Goal: Navigation & Orientation: Find specific page/section

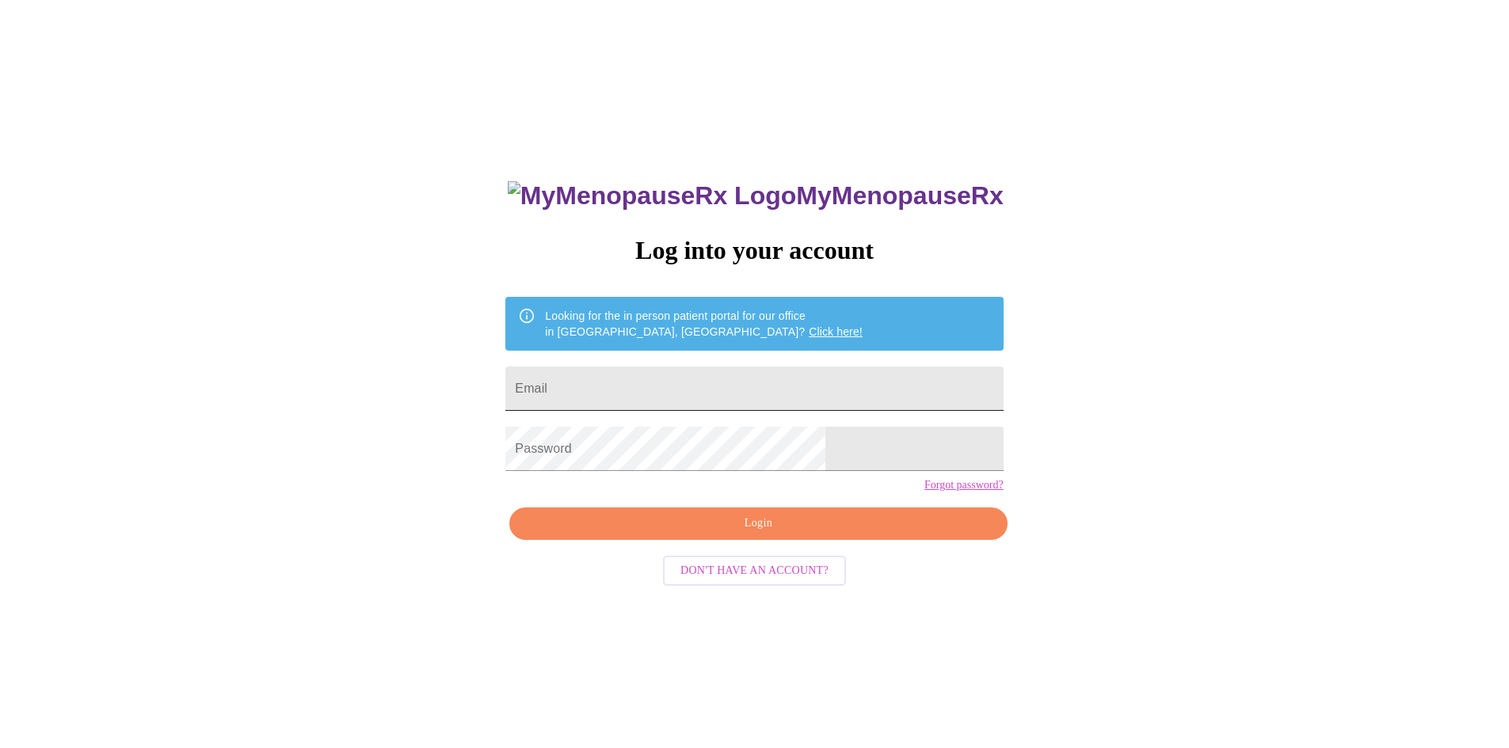
click at [701, 379] on input "Email" at bounding box center [753, 389] width 497 height 44
type input "[EMAIL_ADDRESS][DOMAIN_NAME]"
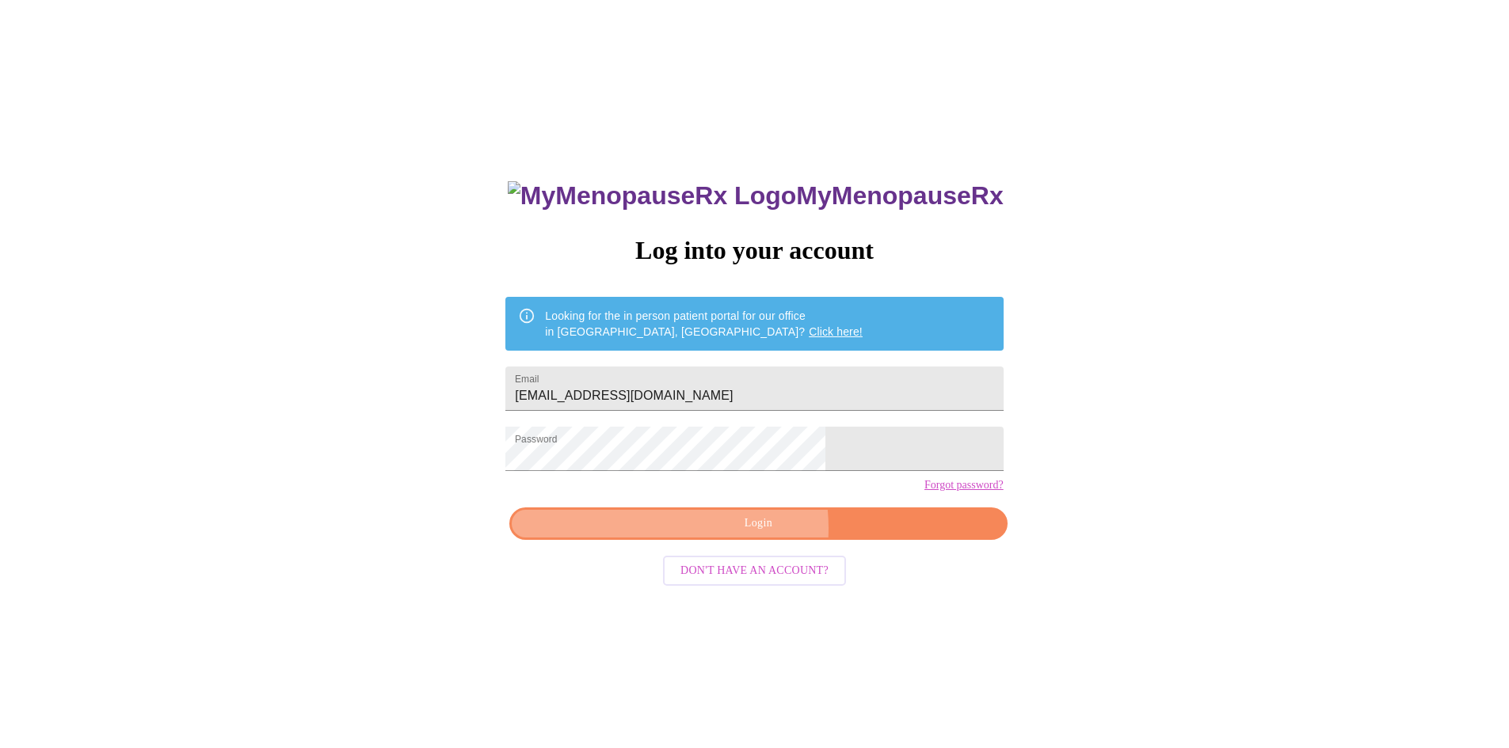
click at [731, 534] on span "Login" at bounding box center [758, 524] width 461 height 20
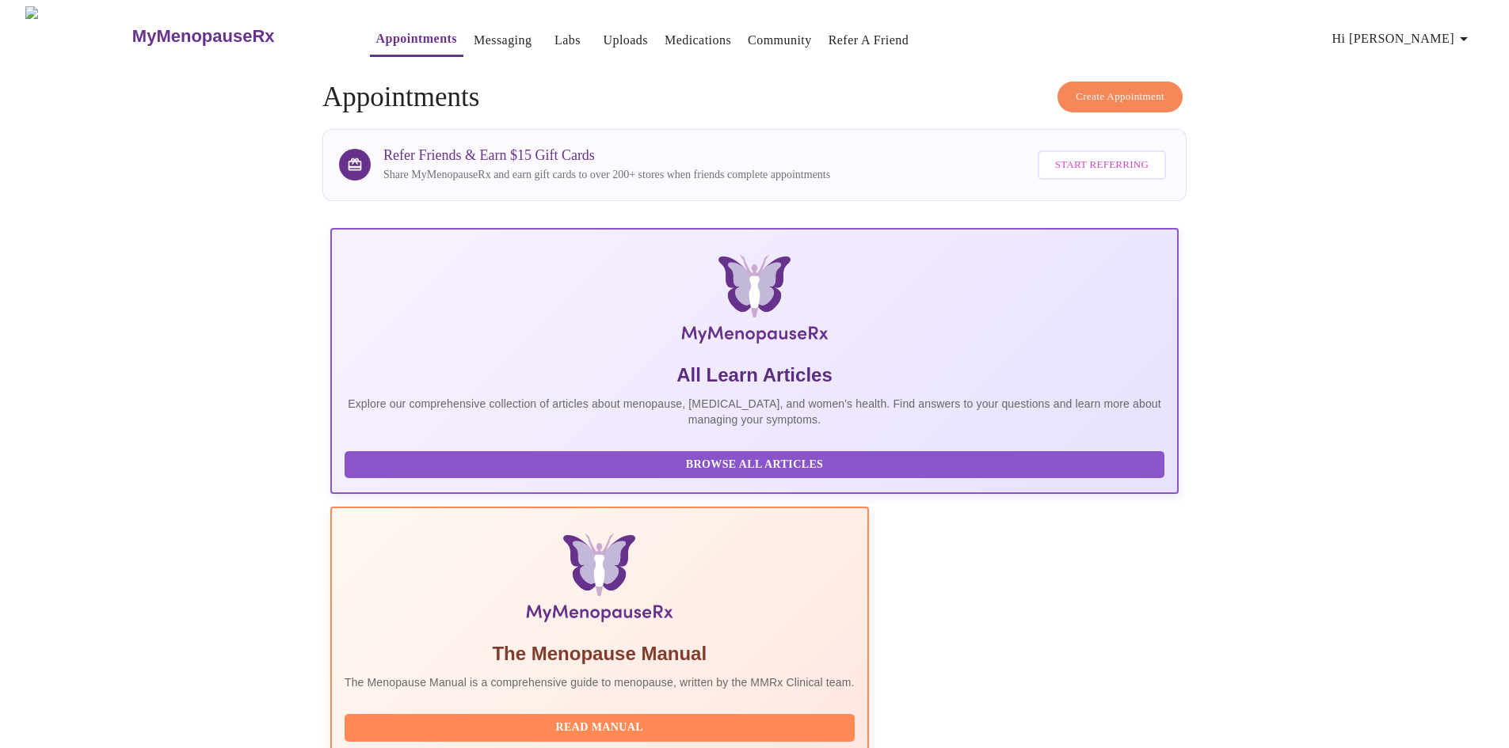
drag, startPoint x: 739, startPoint y: 36, endPoint x: 751, endPoint y: 63, distance: 28.7
click at [748, 36] on link "Community" at bounding box center [780, 40] width 64 height 22
